Goal: Task Accomplishment & Management: Complete application form

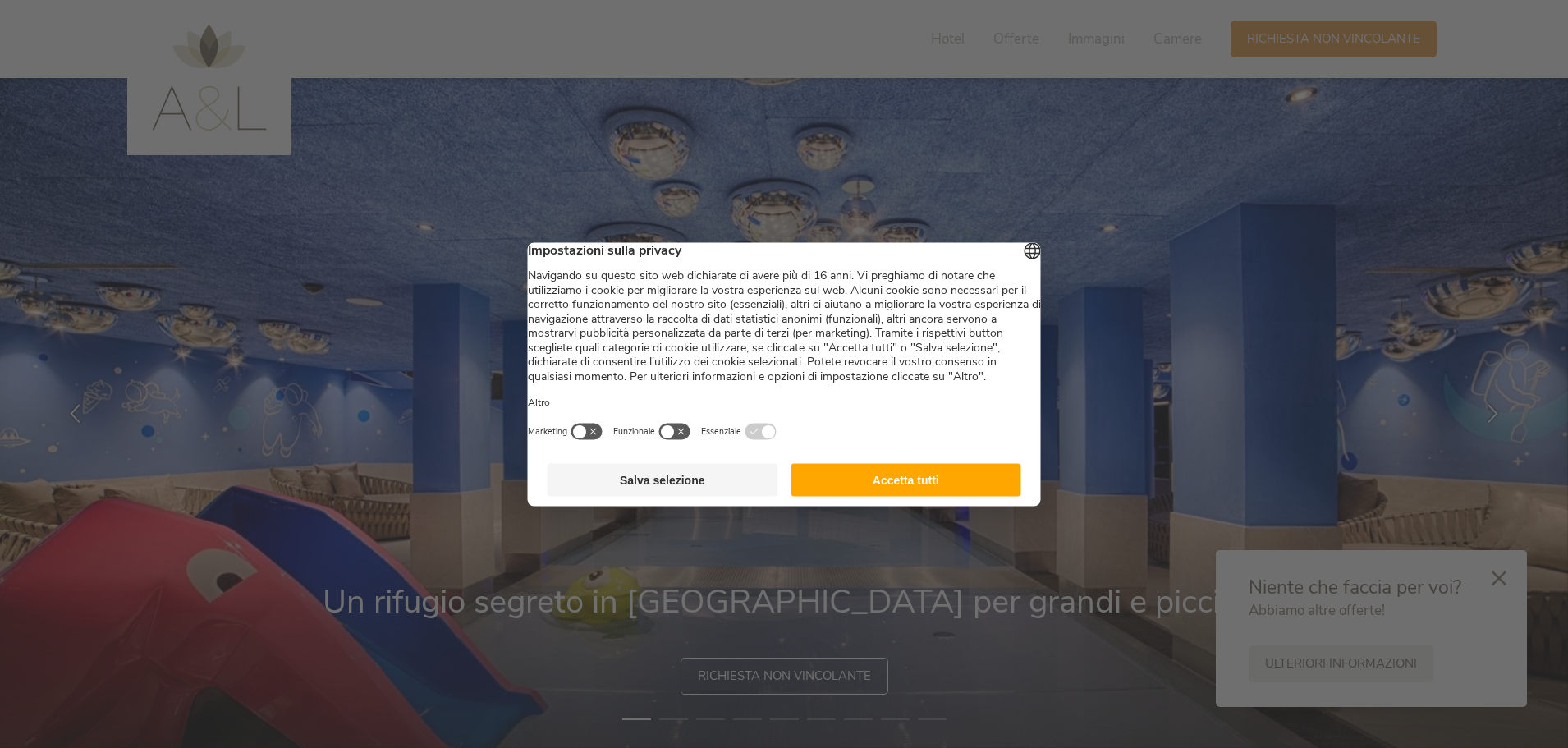
click at [879, 476] on footer "Salva selezione Accetta tutti" at bounding box center [784, 479] width 513 height 52
click at [877, 496] on button "Accetta tutti" at bounding box center [907, 479] width 231 height 33
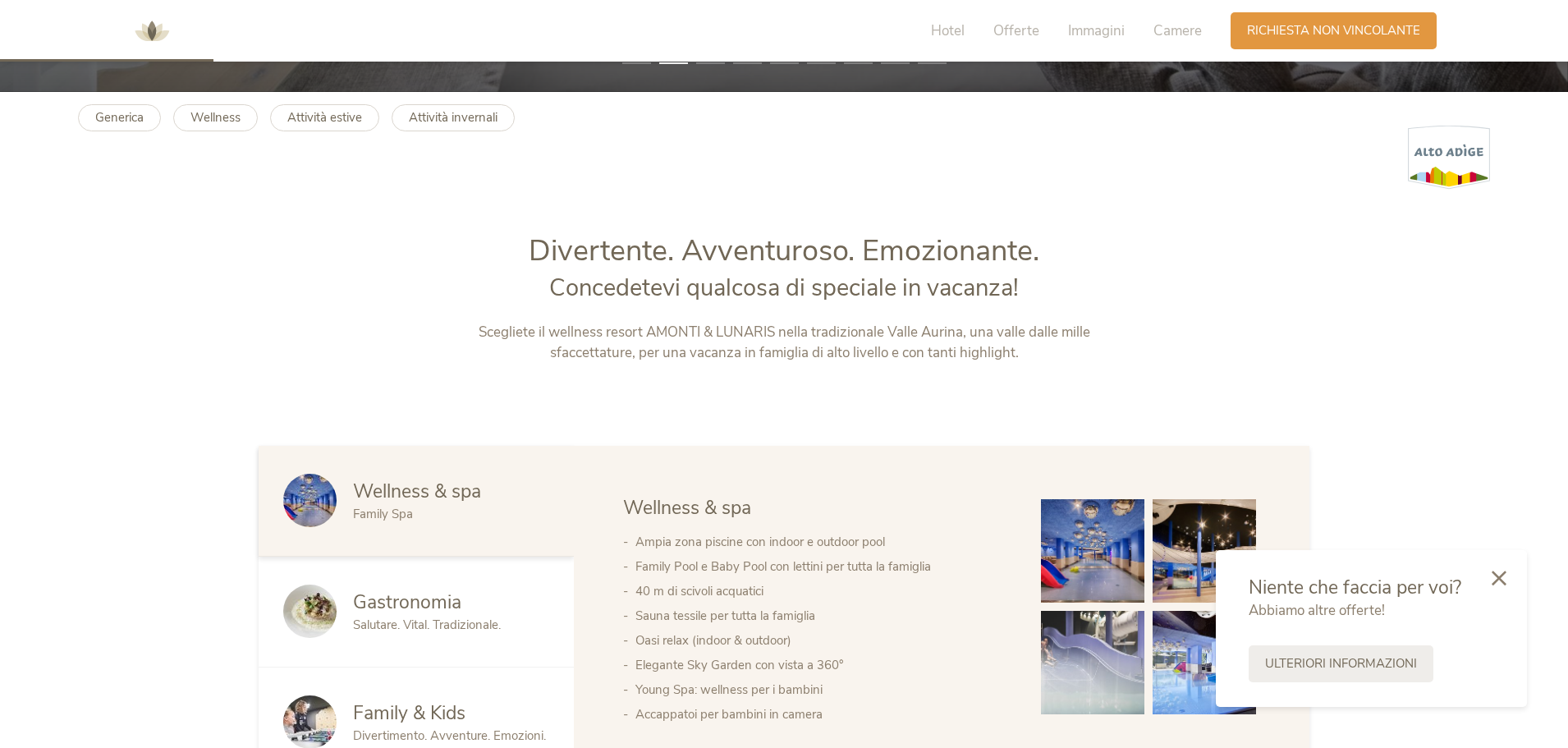
scroll to position [657, 0]
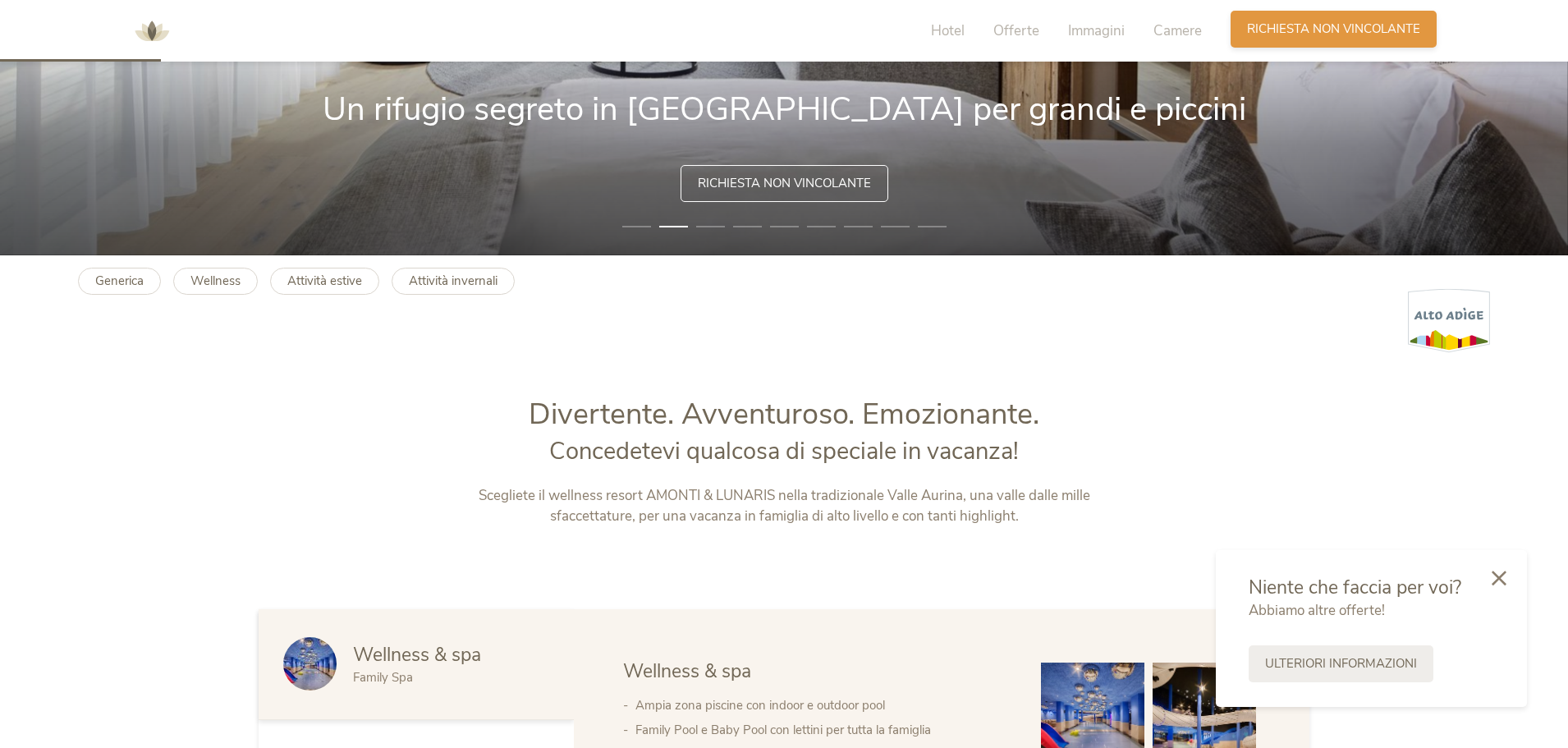
click at [1240, 36] on div "Richiesta [PERSON_NAME] non vincolante" at bounding box center [1333, 29] width 206 height 37
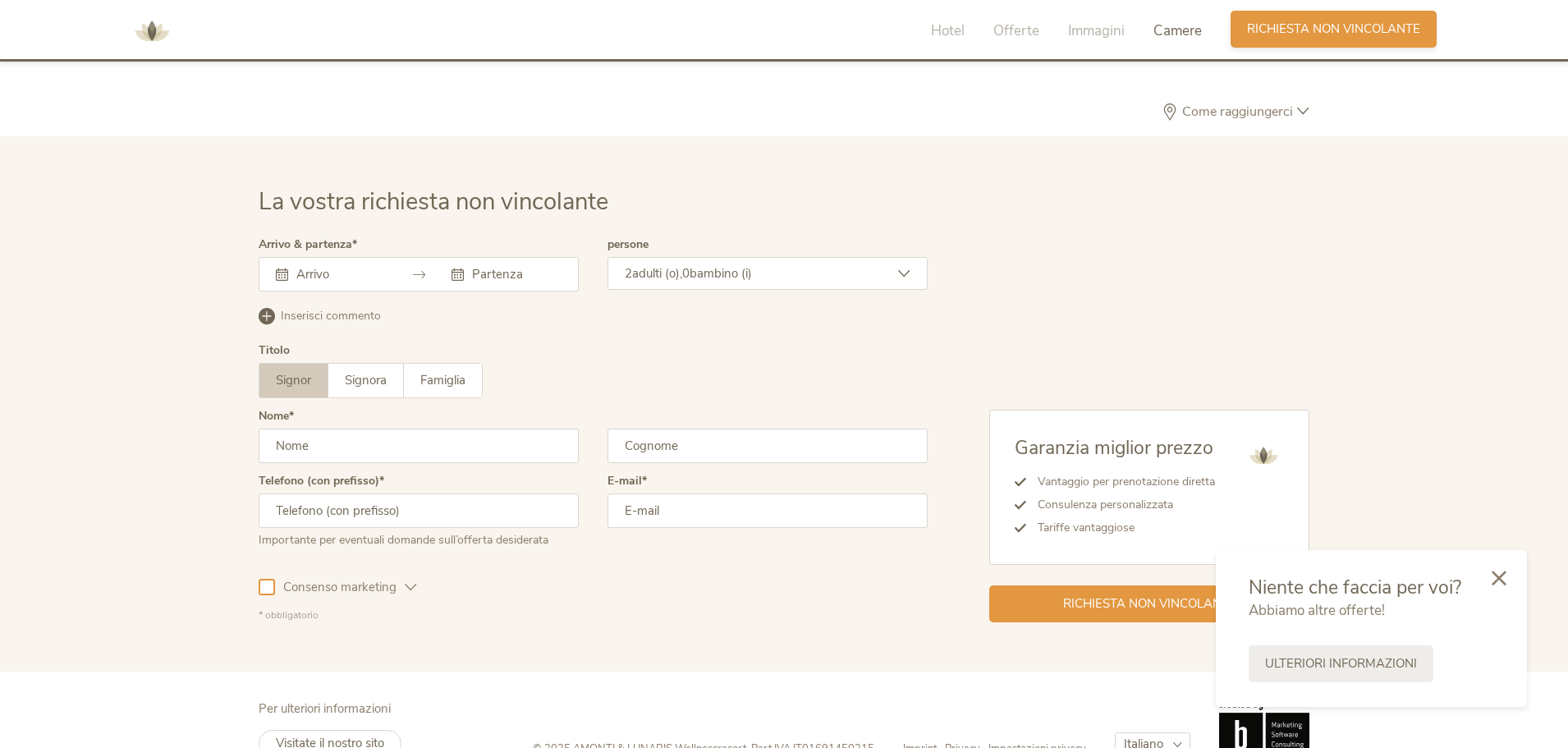
scroll to position [4808, 0]
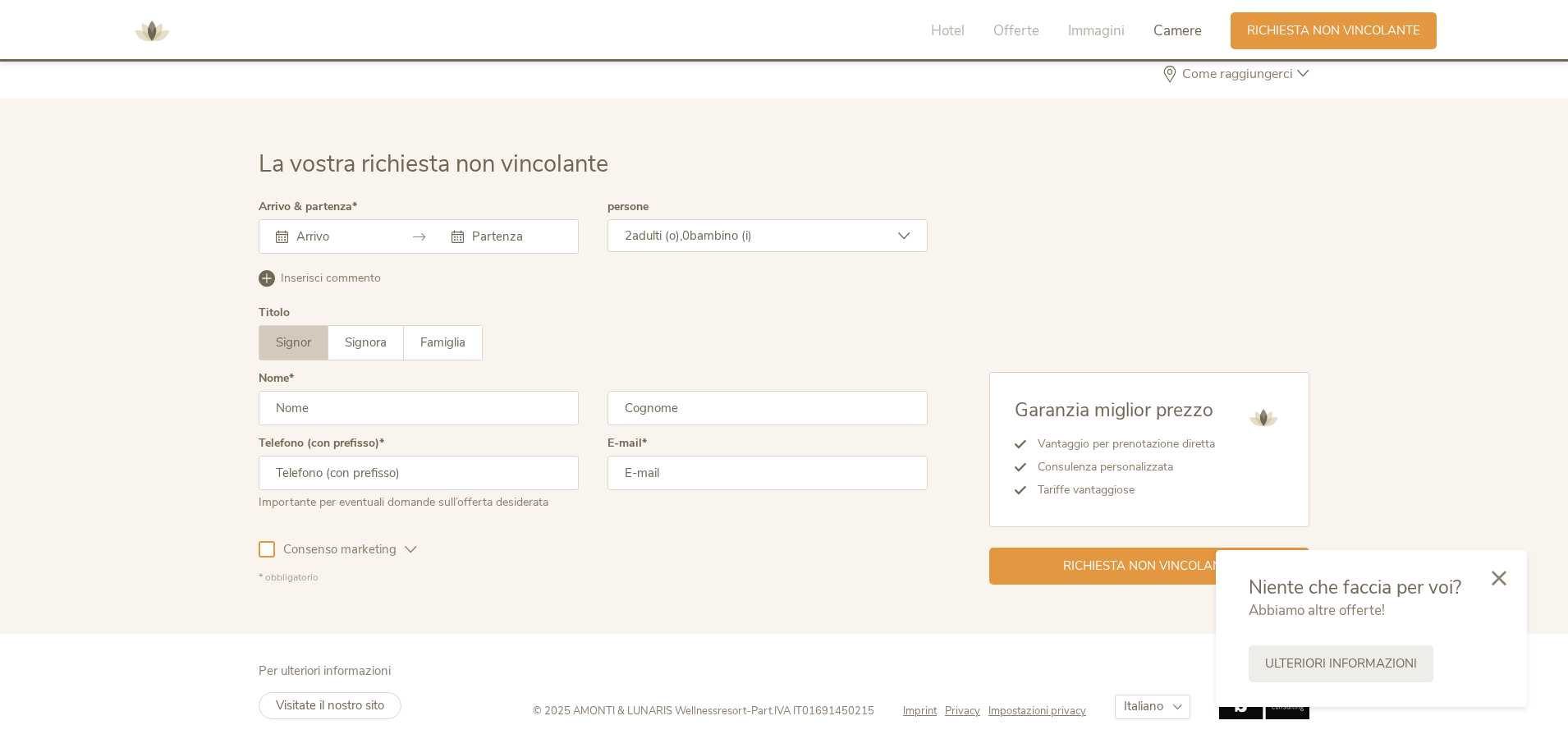
click at [394, 231] on div at bounding box center [419, 236] width 320 height 34
click at [287, 243] on div at bounding box center [331, 237] width 110 height 17
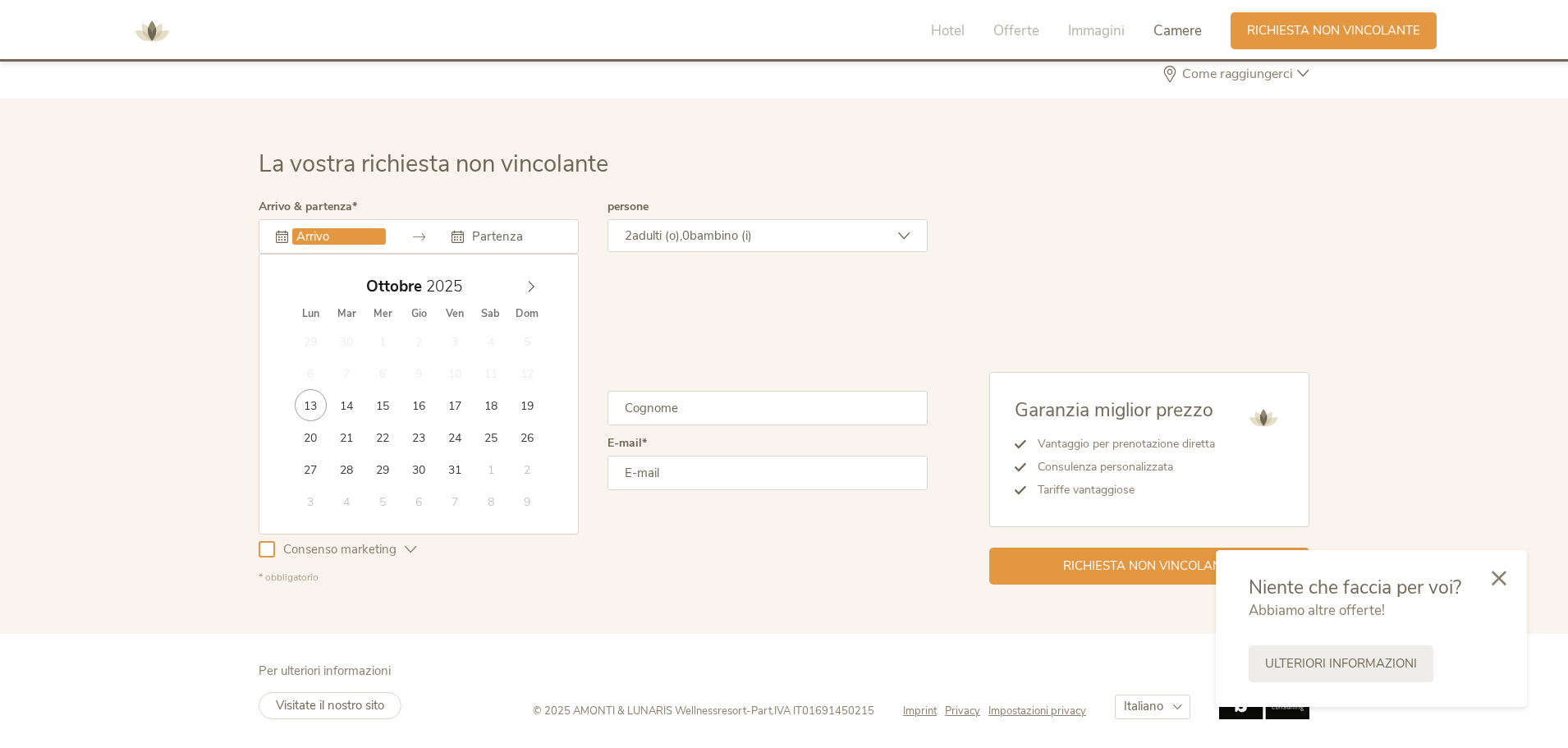
click at [296, 236] on input "text" at bounding box center [339, 237] width 93 height 17
click at [529, 287] on icon at bounding box center [531, 286] width 11 height 11
type input "[DATE]"
type input "2026"
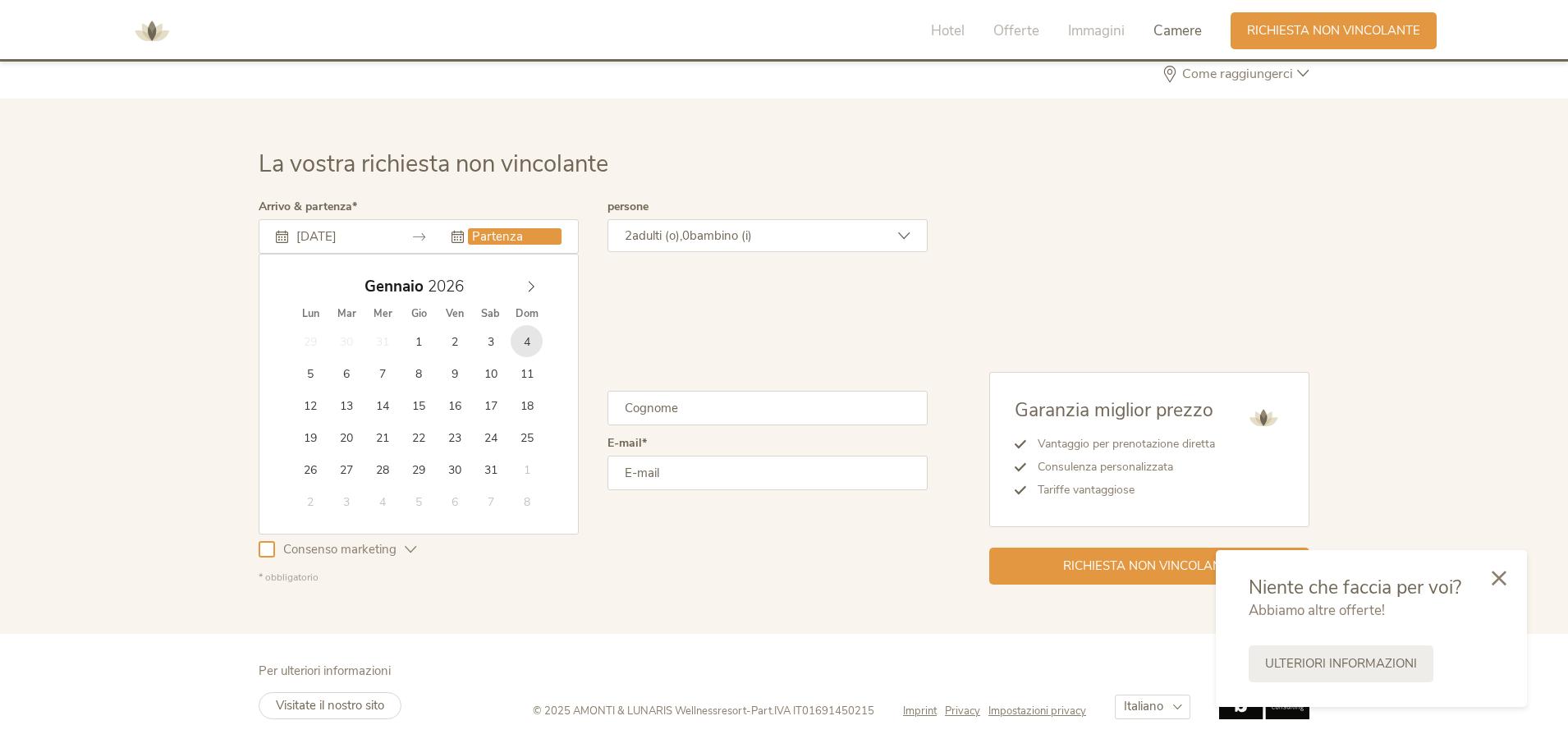
type input "[DATE]"
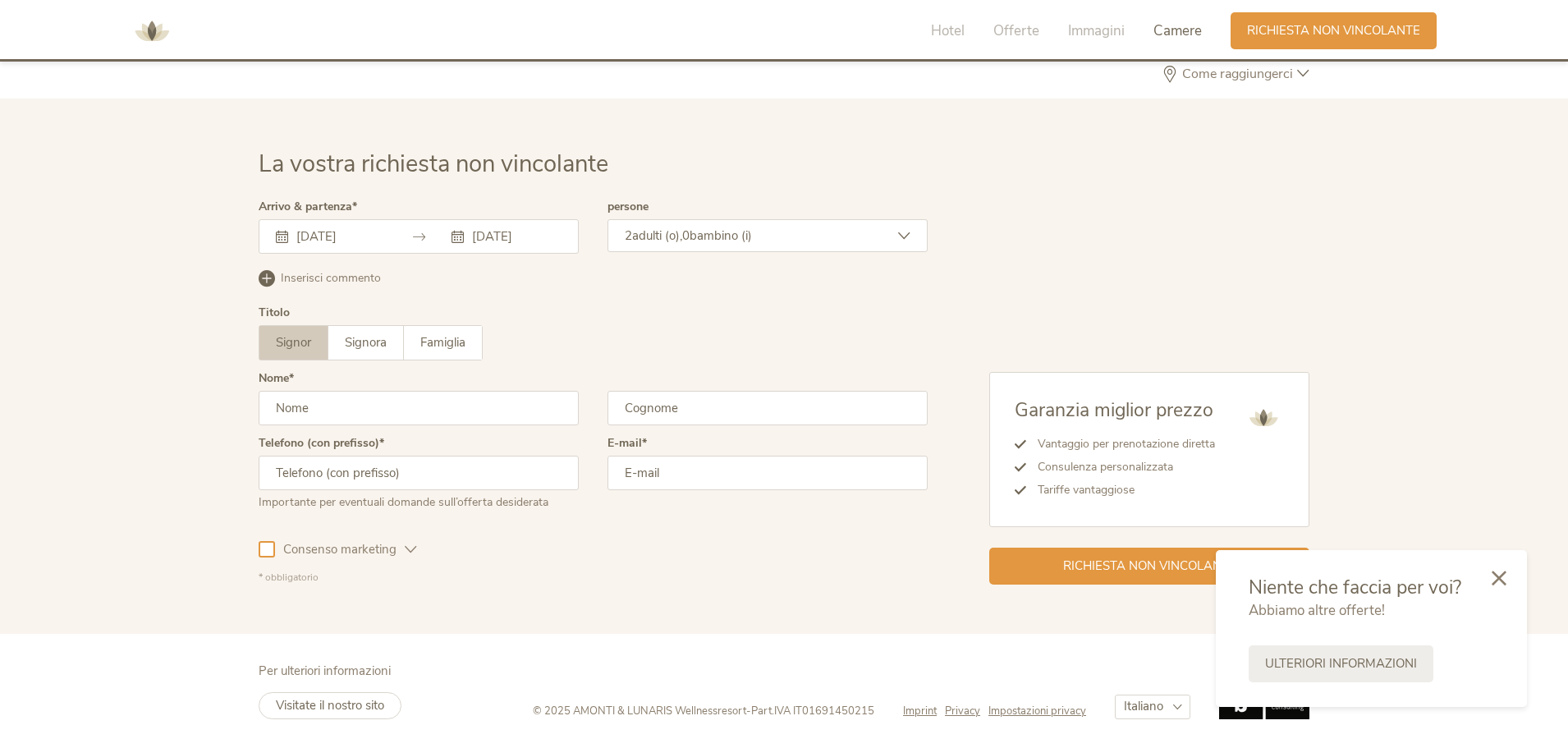
click at [763, 237] on div "2 adulti (o), 0 bambino (i)" at bounding box center [768, 235] width 320 height 33
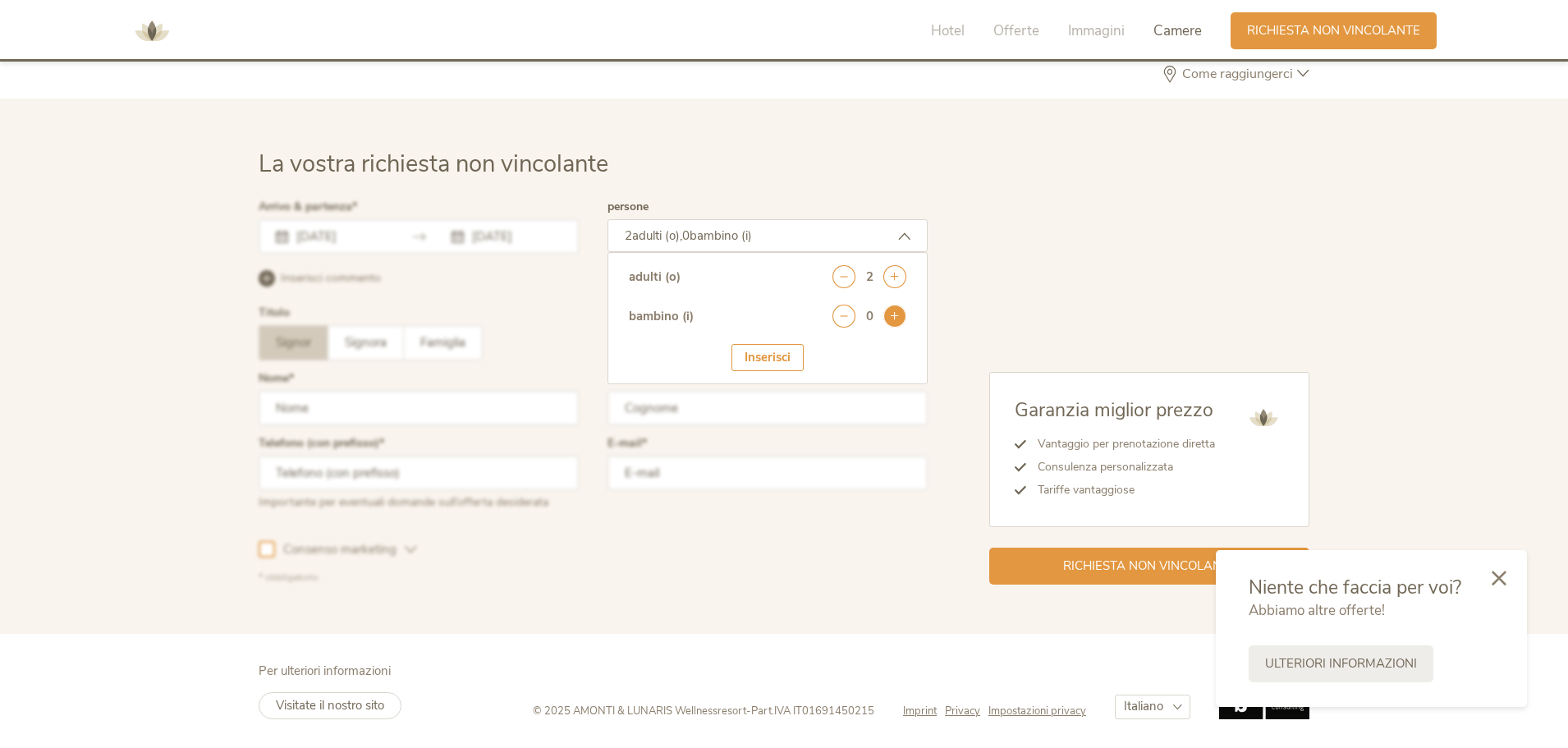
click at [888, 313] on icon at bounding box center [894, 316] width 23 height 23
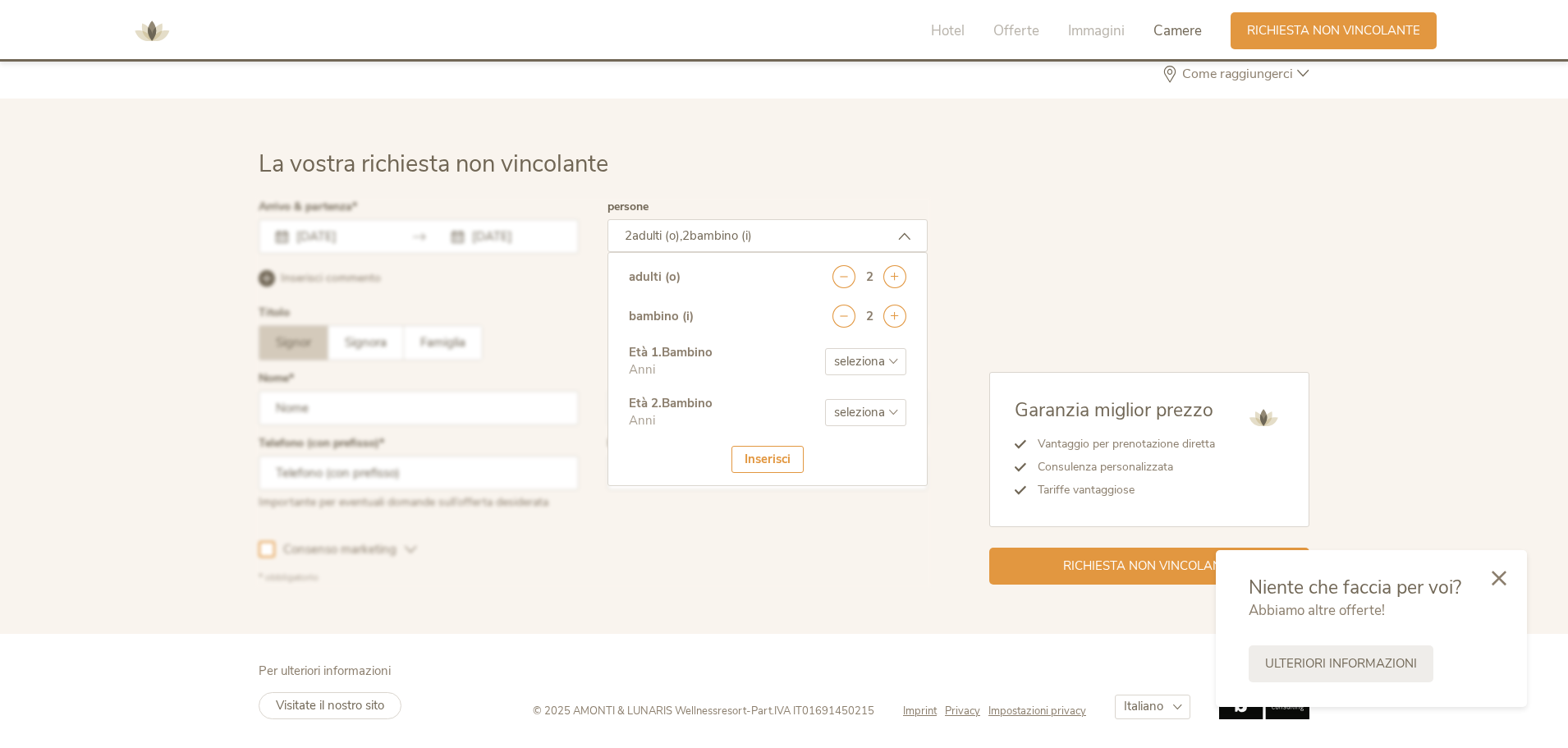
click at [879, 362] on select "seleziona 0 1 2 3 4 5 6 7 8 9 10 11 12 13 14 15 16 17" at bounding box center [866, 361] width 81 height 27
select select "4"
click at [825, 348] on select "seleziona 0 1 2 3 4 5 6 7 8 9 10 11 12 13 14 15 16 17" at bounding box center [866, 361] width 81 height 27
click at [870, 421] on select "seleziona 0 1 2 3 4 5 6 7 8 9 10 11 12 13 14 15 16 17" at bounding box center [866, 412] width 81 height 27
select select "6"
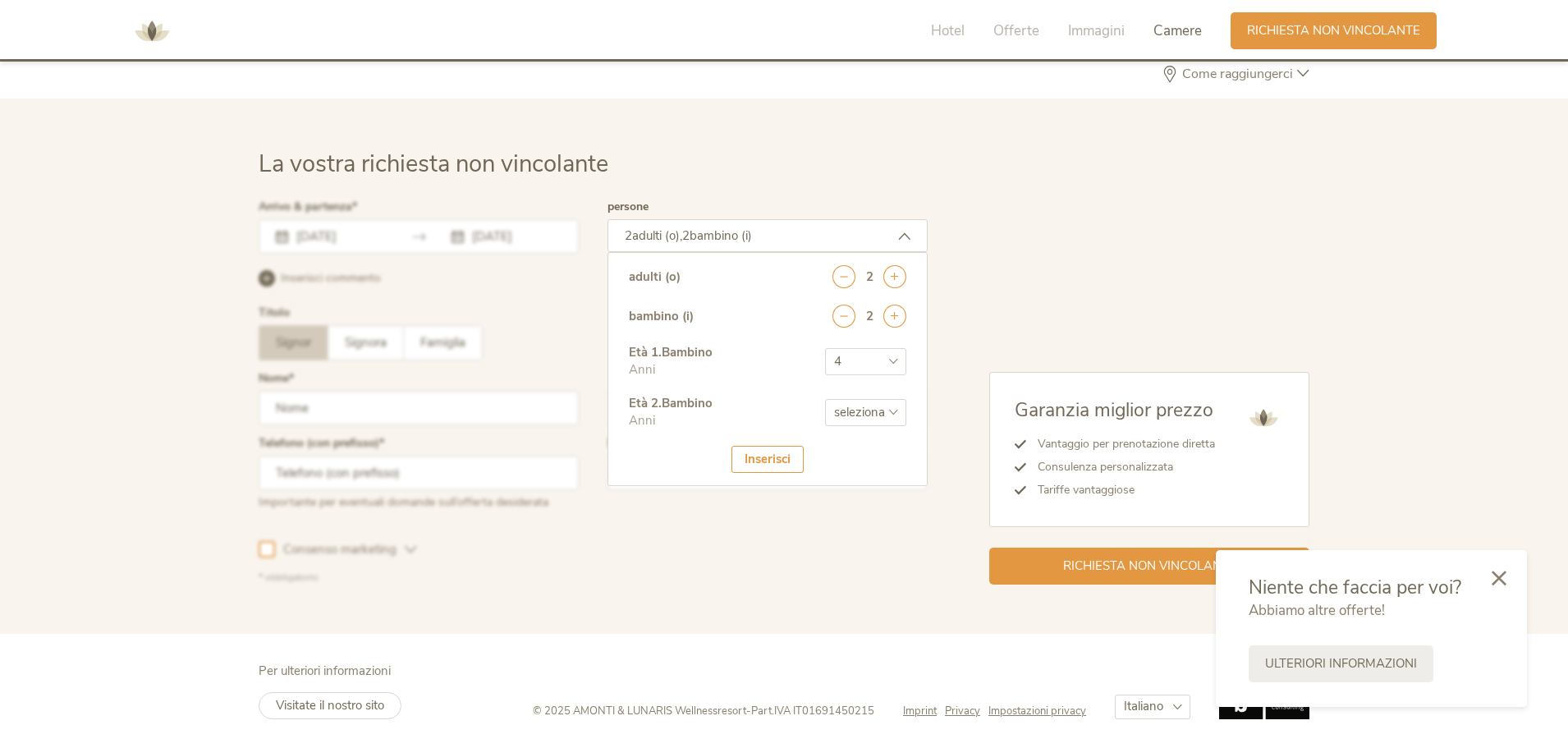
click at [825, 399] on select "seleziona 0 1 2 3 4 5 6 7 8 9 10 11 12 13 14 15 16 17" at bounding box center [866, 412] width 81 height 27
click at [673, 534] on div at bounding box center [593, 391] width 677 height 390
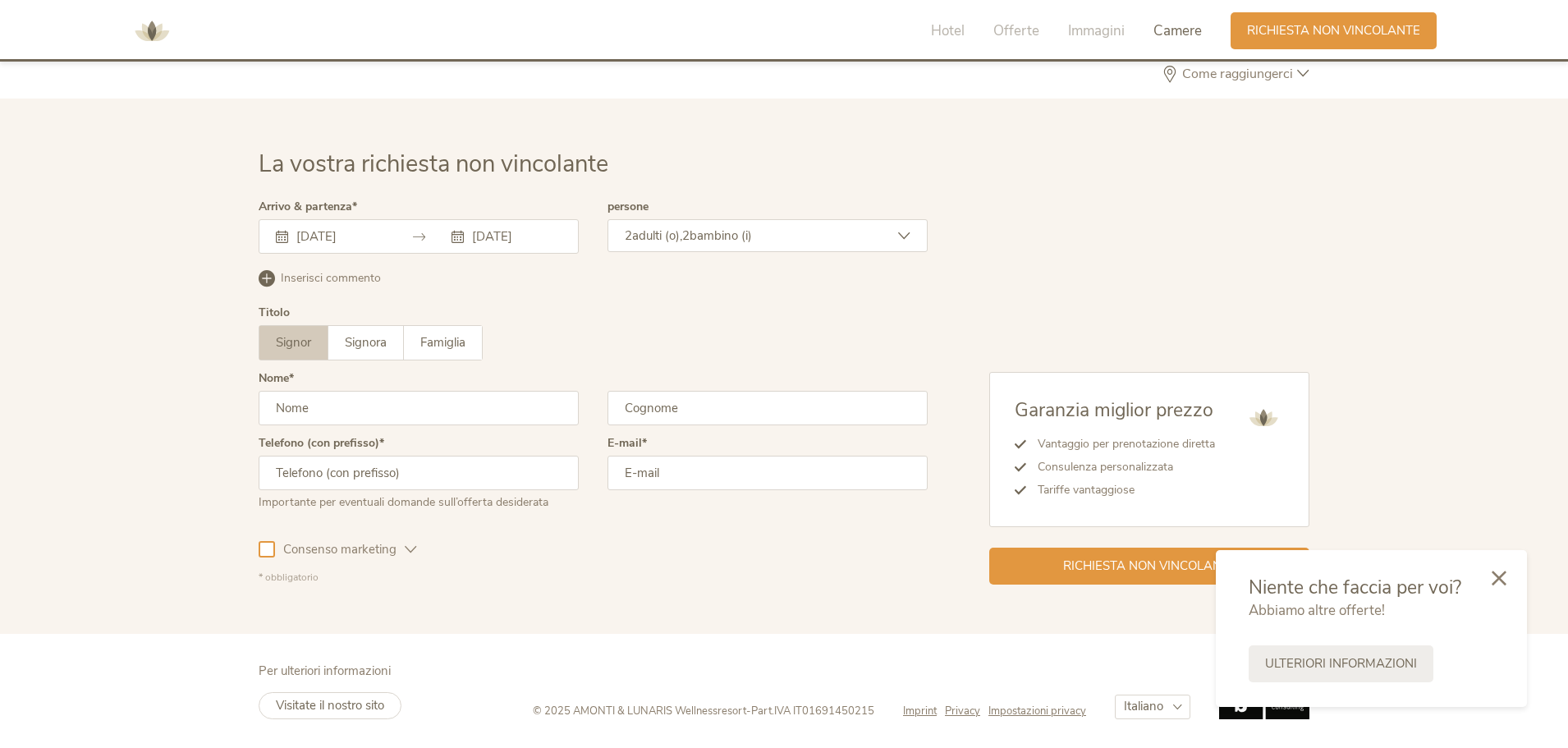
click at [789, 226] on div "2 adulti (o), 2 bambino (i)" at bounding box center [768, 235] width 320 height 33
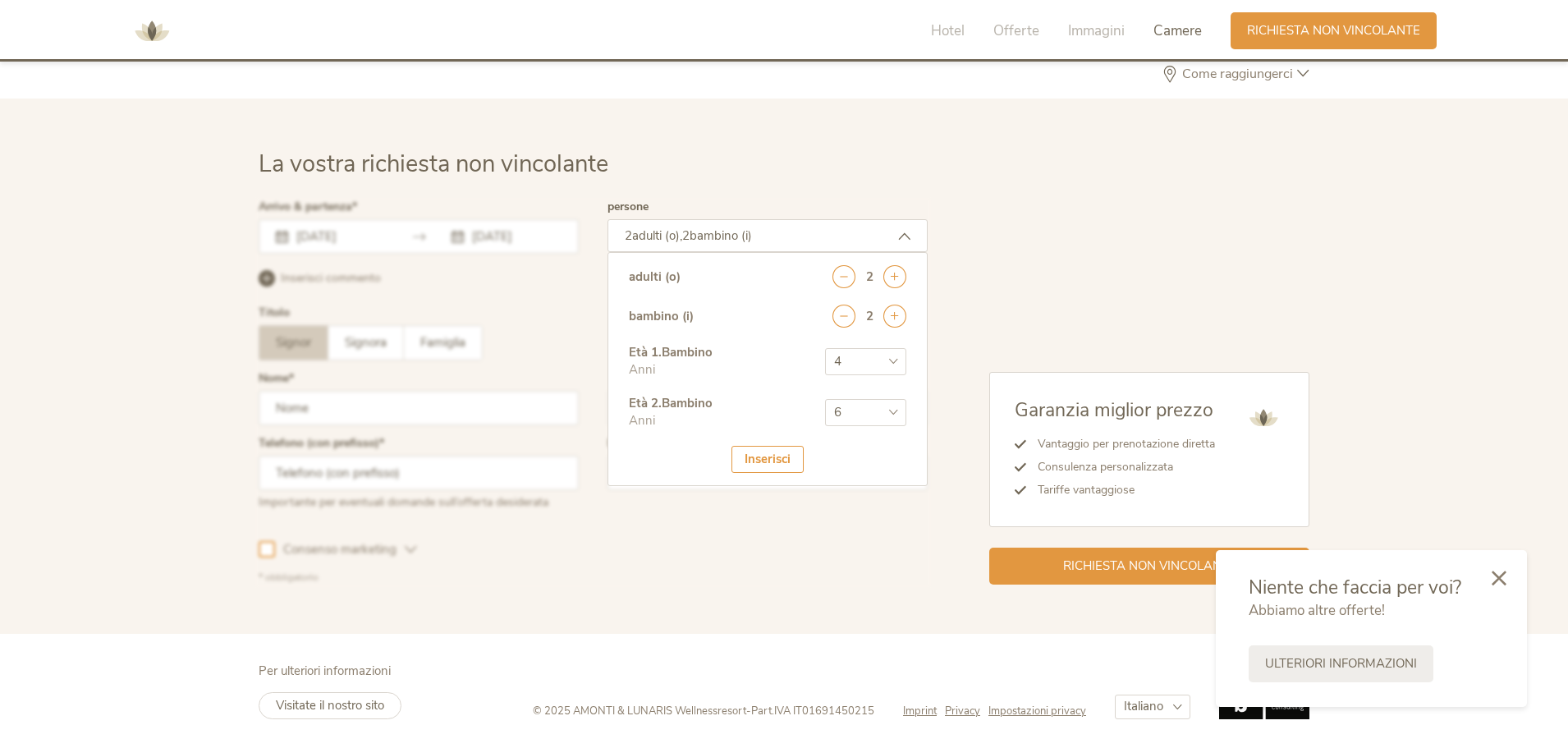
click at [786, 453] on div "Inserisci" at bounding box center [768, 458] width 73 height 27
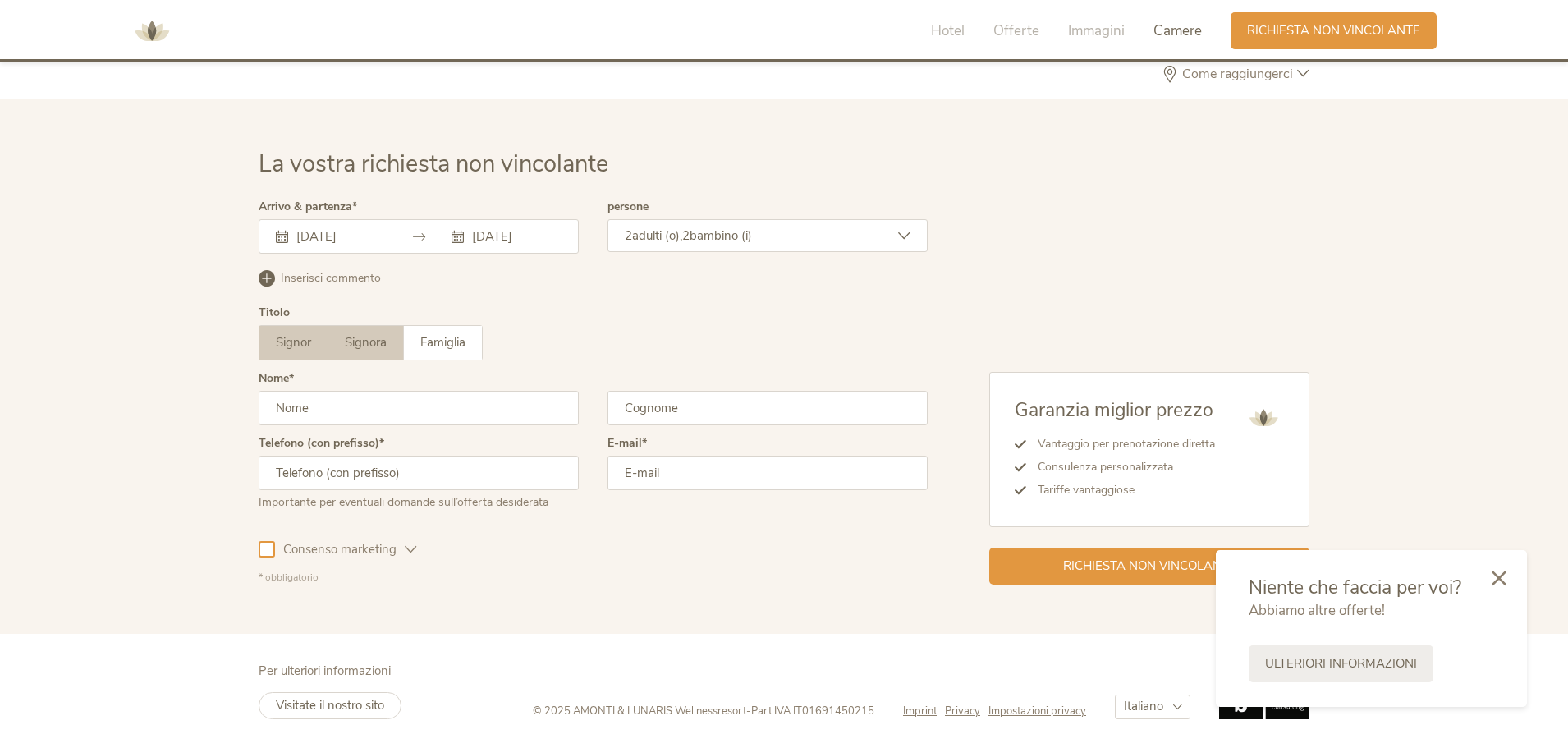
click at [362, 328] on label "Signora" at bounding box center [365, 343] width 75 height 34
click at [363, 402] on input "text" at bounding box center [419, 407] width 320 height 34
type input "Gloria"
type input "[PERSON_NAME]"
click at [638, 469] on input "email" at bounding box center [768, 472] width 320 height 34
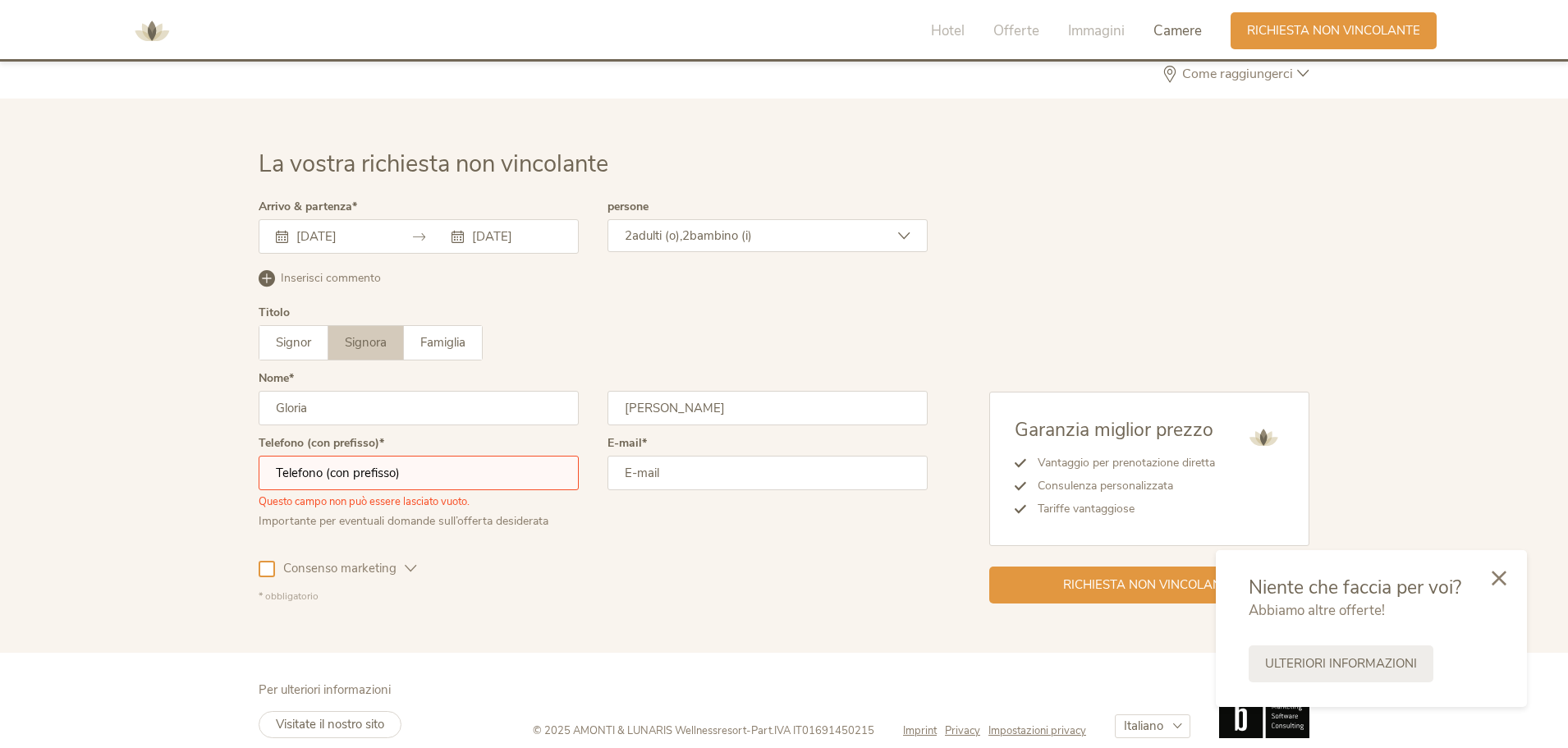
click at [374, 478] on input "text" at bounding box center [419, 472] width 320 height 34
type input "[PHONE_NUMBER]"
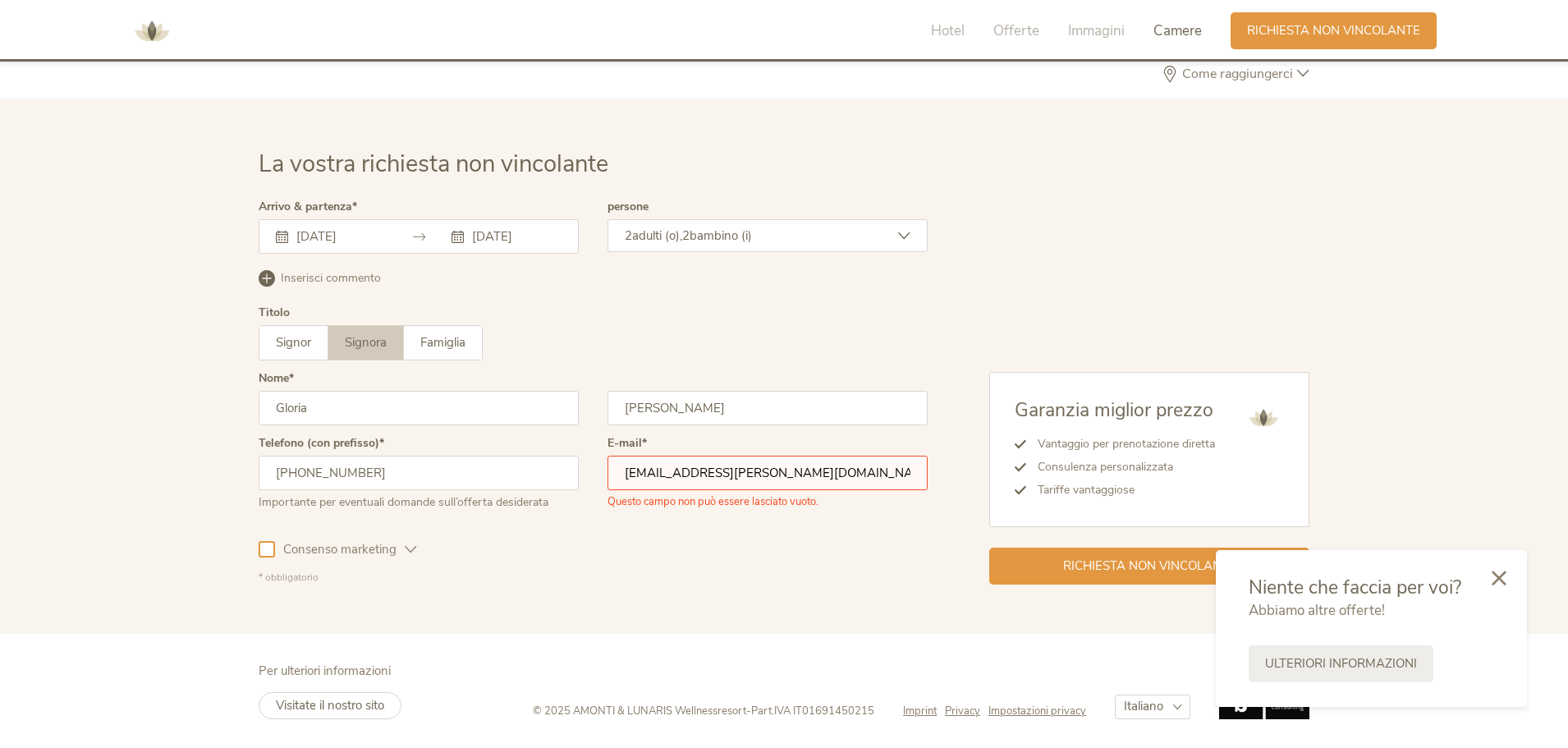
type input "[EMAIL_ADDRESS][PERSON_NAME][DOMAIN_NAME]"
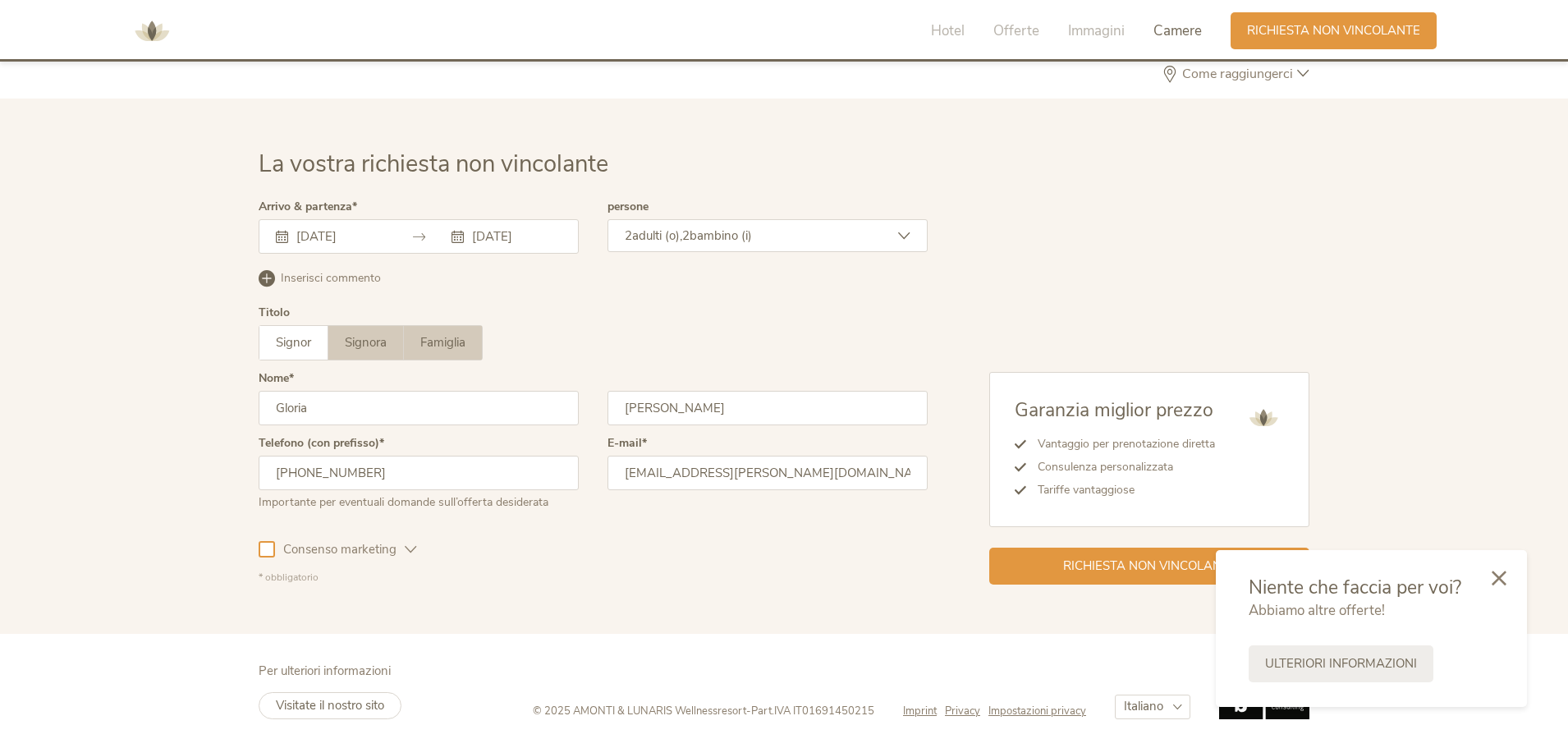
click at [445, 334] on span "Famiglia" at bounding box center [443, 343] width 45 height 17
click at [476, 227] on div "[DATE] [DATE]" at bounding box center [419, 236] width 320 height 34
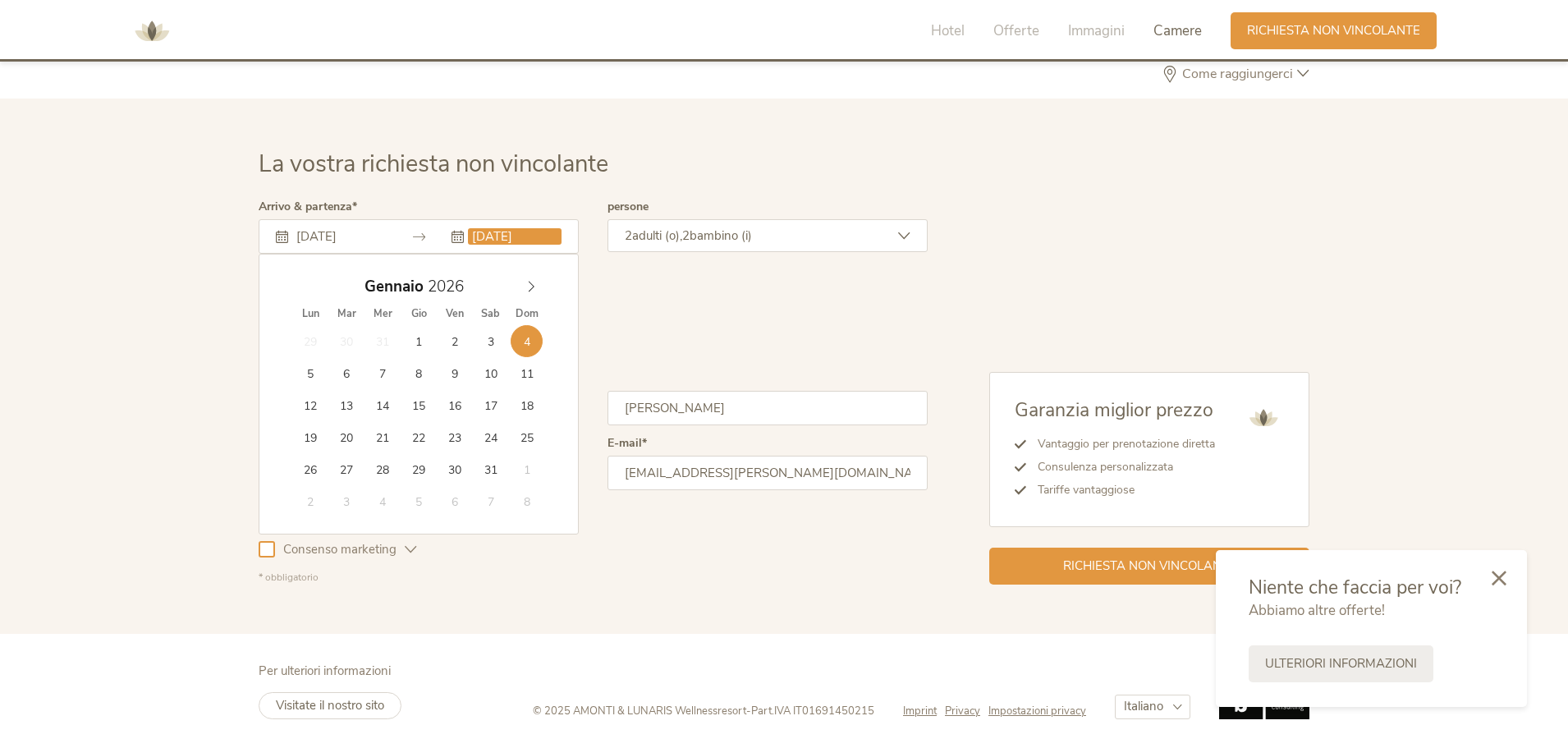
click at [485, 238] on input "[DATE]" at bounding box center [514, 237] width 93 height 17
click at [490, 238] on input "[DATE]" at bounding box center [514, 237] width 93 height 17
click at [635, 292] on div "Inserisci commento Elimina commento" at bounding box center [593, 287] width 669 height 41
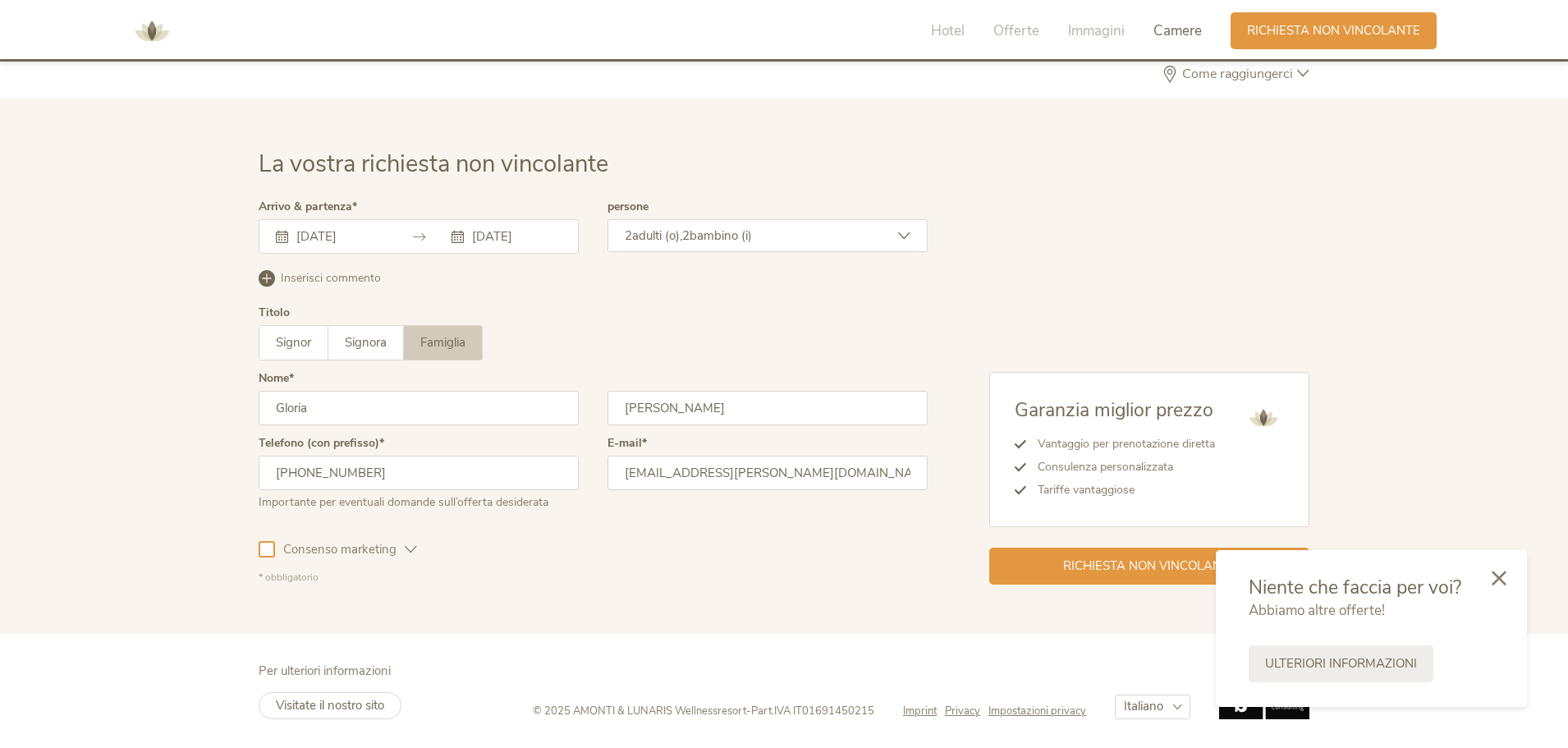
click at [699, 410] on input "[PERSON_NAME]" at bounding box center [768, 407] width 320 height 34
drag, startPoint x: 328, startPoint y: 410, endPoint x: 123, endPoint y: 390, distance: 206.0
click at [123, 390] on div "La vostra richiesta non vincolante Arrivo & partenza [DATE] [DATE] [DATE] Lun M…" at bounding box center [784, 366] width 1568 height 536
click at [556, 406] on input "Gloria" at bounding box center [419, 407] width 320 height 34
click at [1501, 583] on icon at bounding box center [1499, 577] width 15 height 15
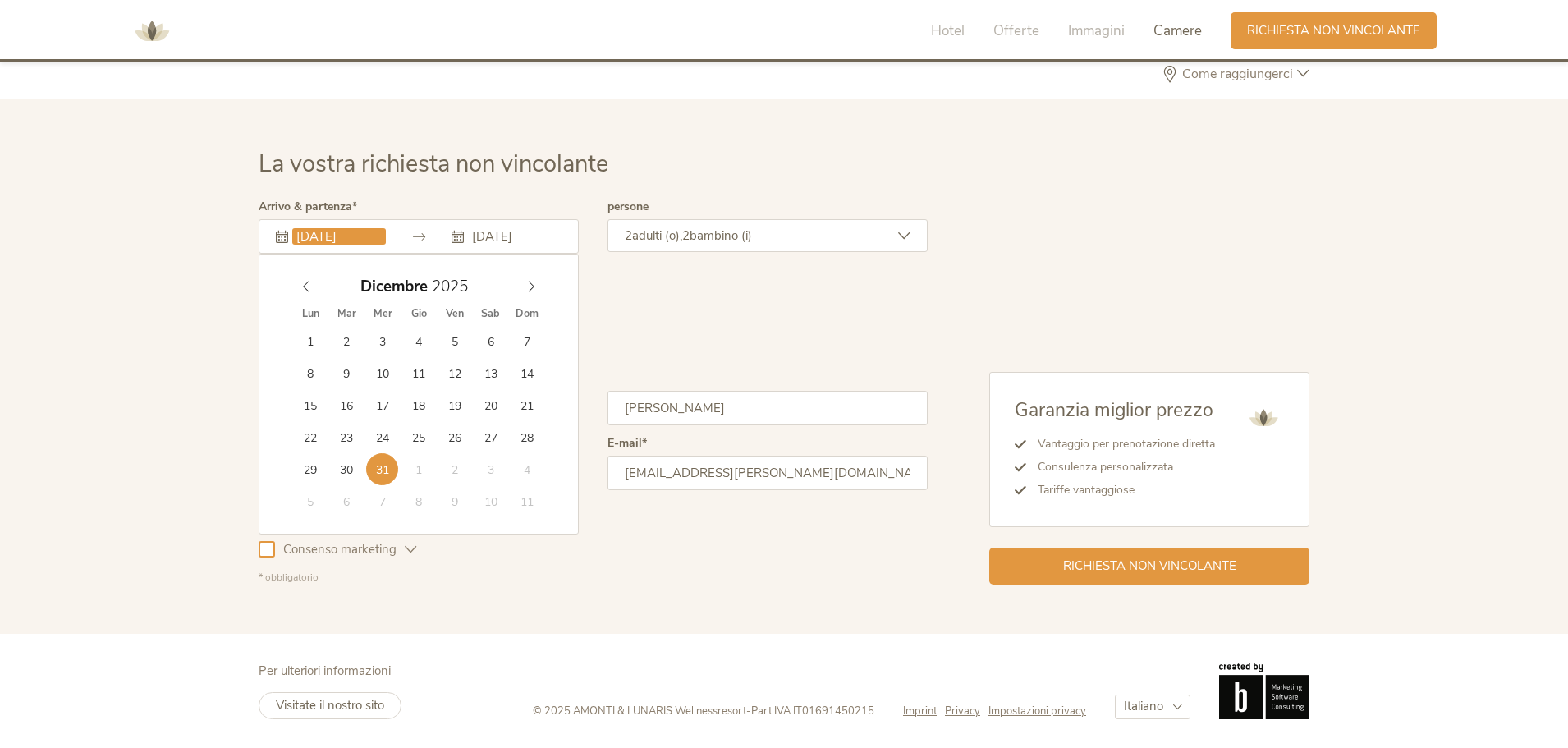
click at [357, 238] on input "[DATE]" at bounding box center [339, 237] width 93 height 17
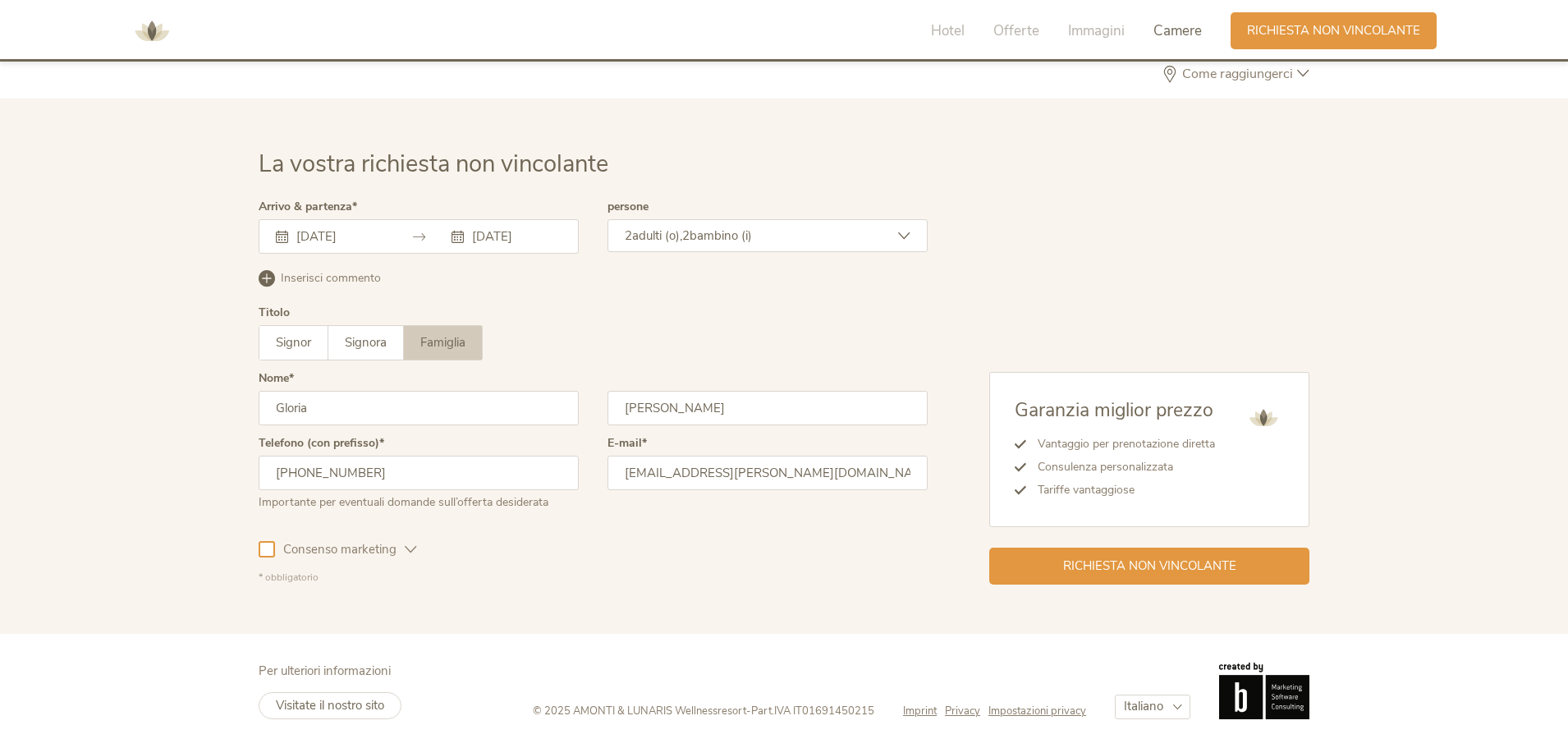
click at [404, 215] on div "Arrivo & partenza [DATE] [DATE] [DATE] Lun Mar Mer Gio Ven Sab Dom 1 2 3 4 5 6 …" at bounding box center [419, 234] width 320 height 65
click at [1098, 553] on div "Richiesta non vincolante" at bounding box center [1150, 564] width 320 height 37
